Goal: Task Accomplishment & Management: Manage account settings

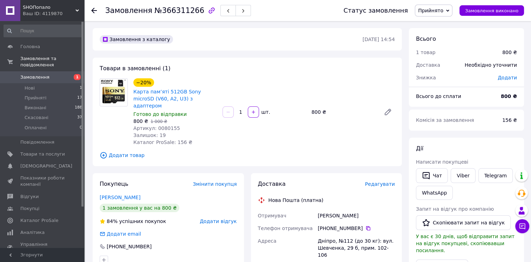
click at [61, 74] on span "Замовлення" at bounding box center [42, 77] width 45 height 6
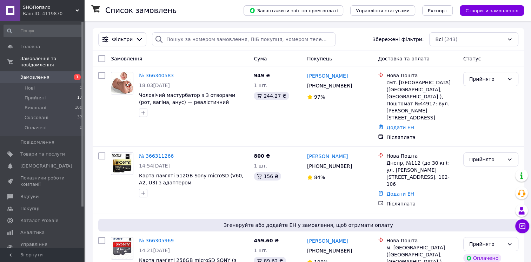
click at [54, 74] on span "Замовлення" at bounding box center [42, 77] width 45 height 6
click at [521, 228] on icon at bounding box center [522, 226] width 6 height 6
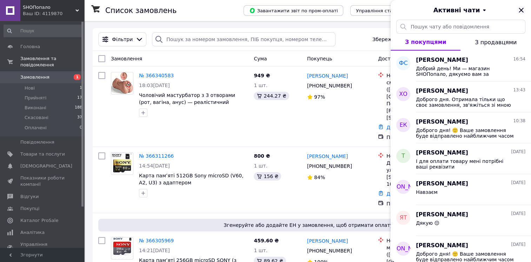
click at [521, 9] on icon "Закрити" at bounding box center [521, 10] width 8 height 8
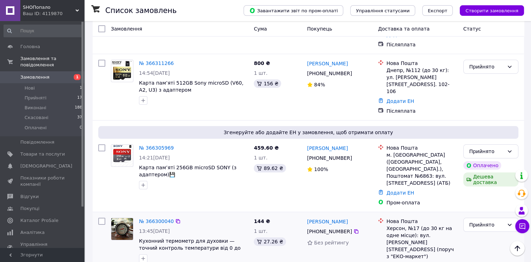
scroll to position [105, 0]
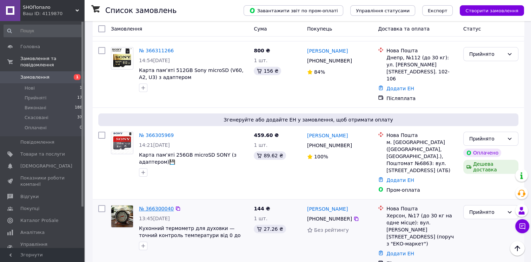
click at [160, 206] on link "№ 366300040" at bounding box center [156, 209] width 35 height 6
click at [159, 132] on link "№ 366305969" at bounding box center [156, 135] width 35 height 6
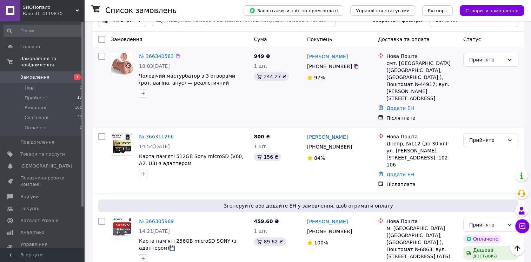
scroll to position [0, 0]
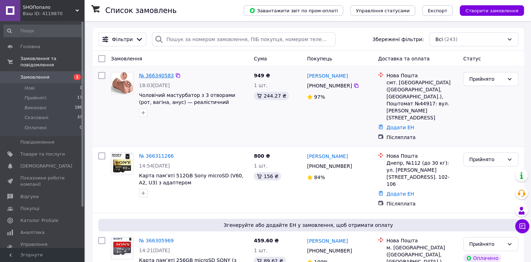
click at [149, 76] on link "№ 366340583" at bounding box center [156, 76] width 35 height 6
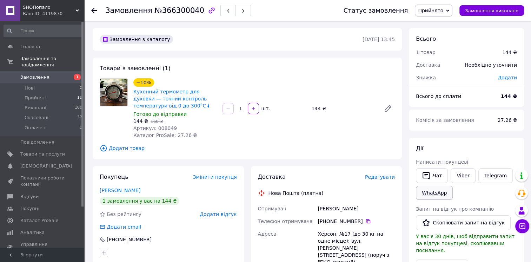
drag, startPoint x: 460, startPoint y: 175, endPoint x: 439, endPoint y: 191, distance: 25.8
click at [460, 175] on link "Viber" at bounding box center [462, 175] width 25 height 15
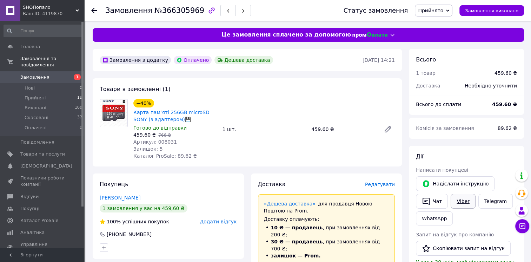
click at [460, 203] on link "Viber" at bounding box center [462, 201] width 25 height 15
click at [100, 138] on div at bounding box center [114, 129] width 34 height 60
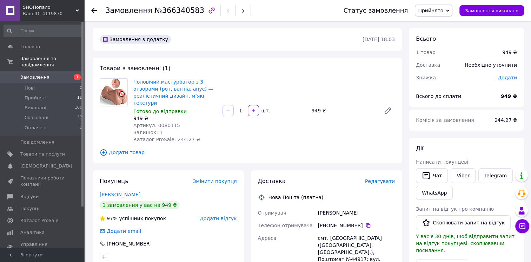
drag, startPoint x: 459, startPoint y: 177, endPoint x: 450, endPoint y: 182, distance: 9.9
click at [459, 177] on link "Viber" at bounding box center [462, 175] width 25 height 15
click at [42, 71] on link "Замовлення 1" at bounding box center [43, 77] width 86 height 12
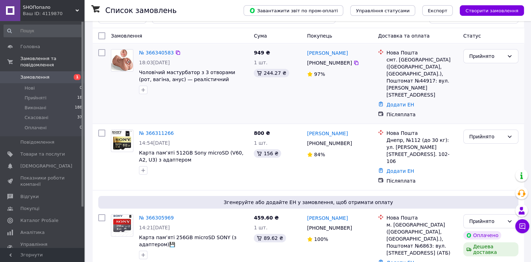
scroll to position [35, 0]
